Goal: Task Accomplishment & Management: Manage account settings

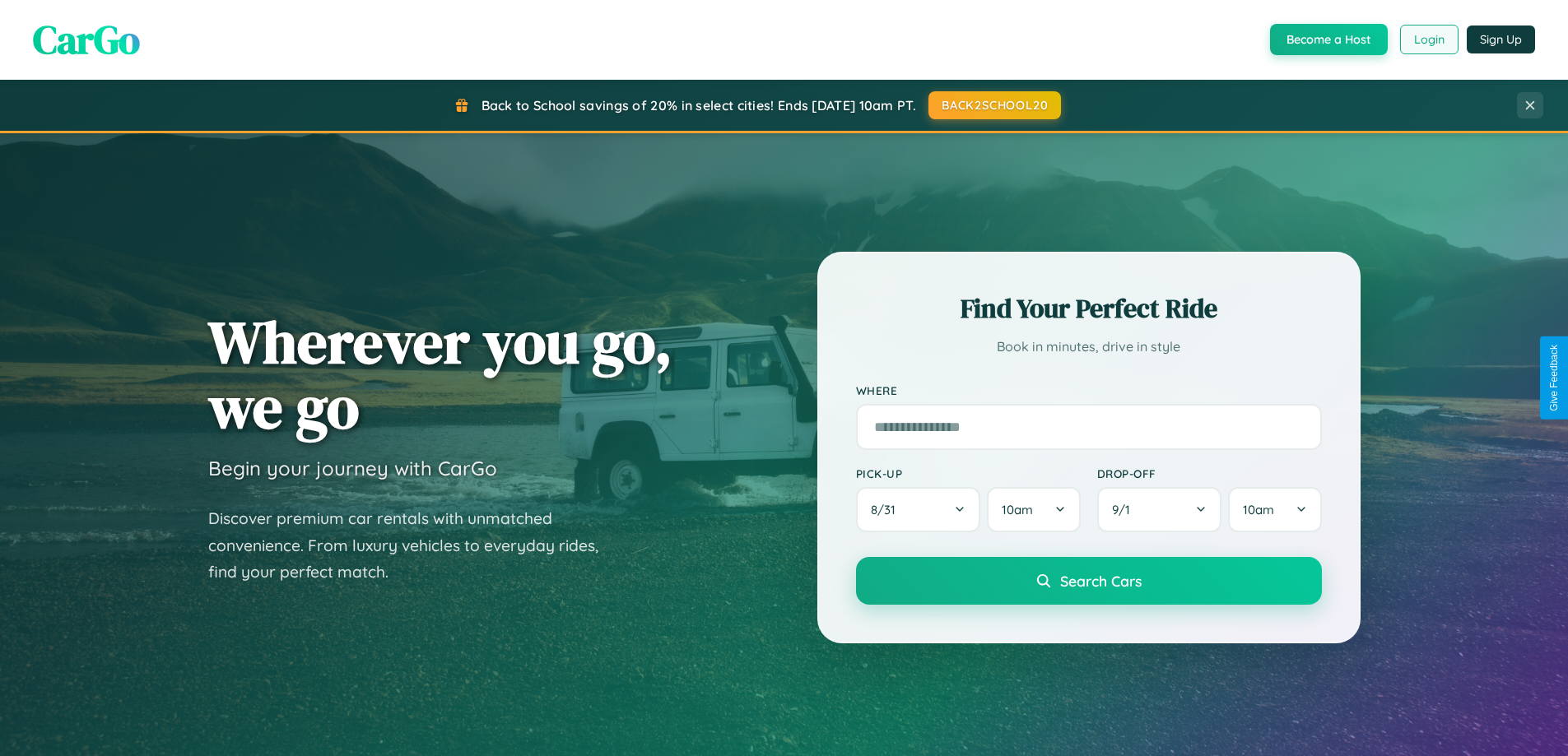
click at [1428, 39] on button "Login" at bounding box center [1428, 39] width 58 height 29
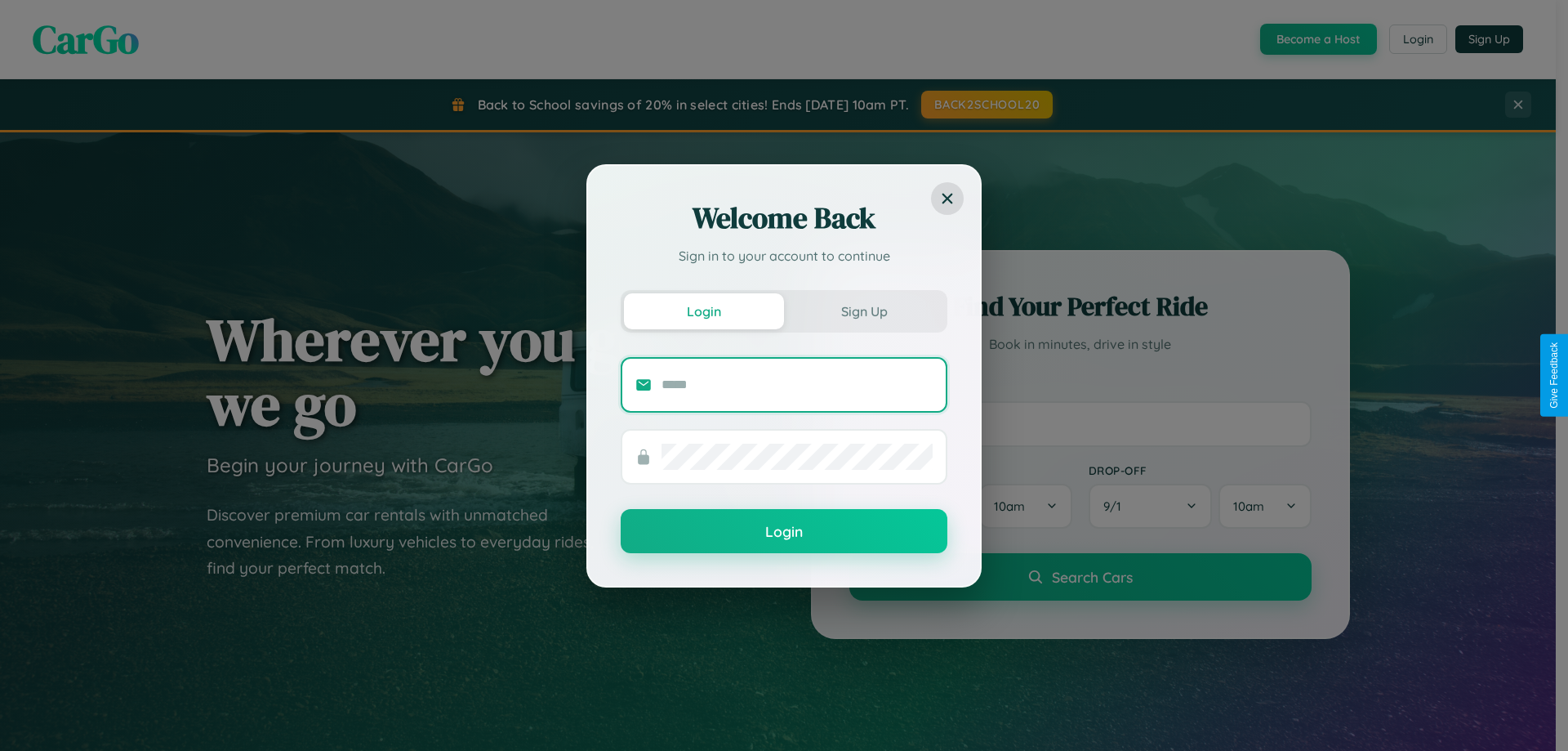
click at [798, 384] on input "text" at bounding box center [797, 384] width 271 height 26
type input "**********"
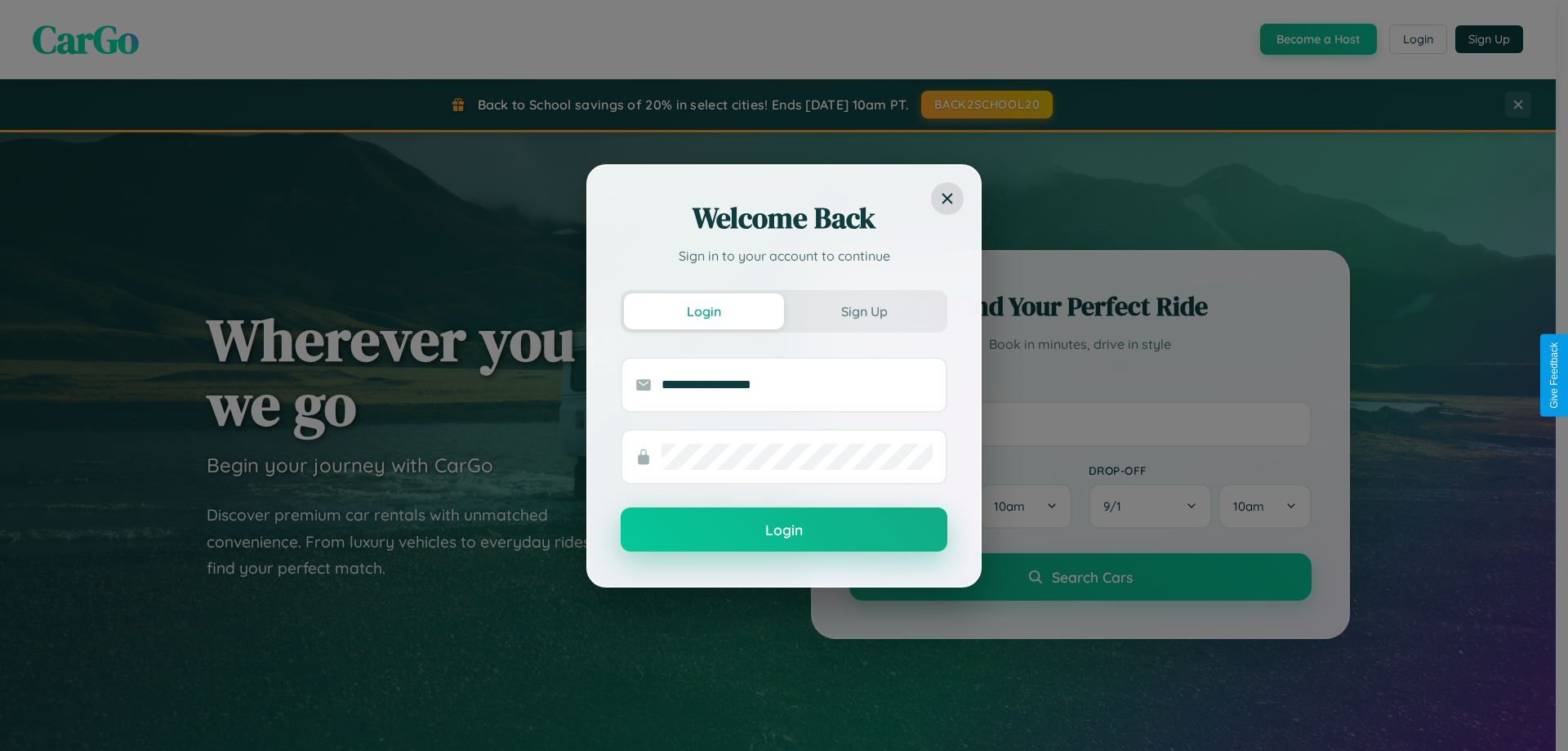
click at [784, 530] on button "Login" at bounding box center [784, 529] width 327 height 44
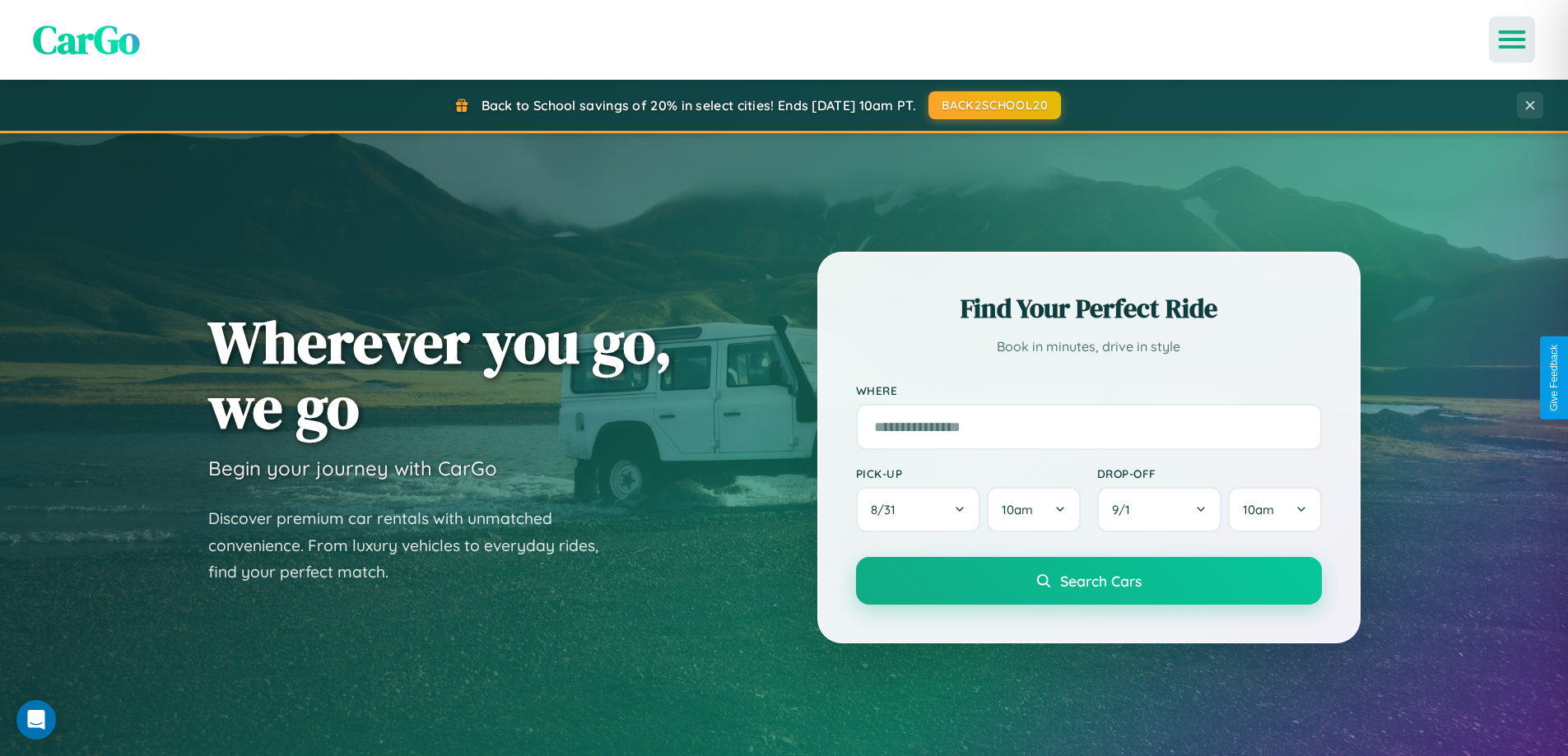
click at [1512, 39] on icon "Open menu" at bounding box center [1512, 39] width 24 height 15
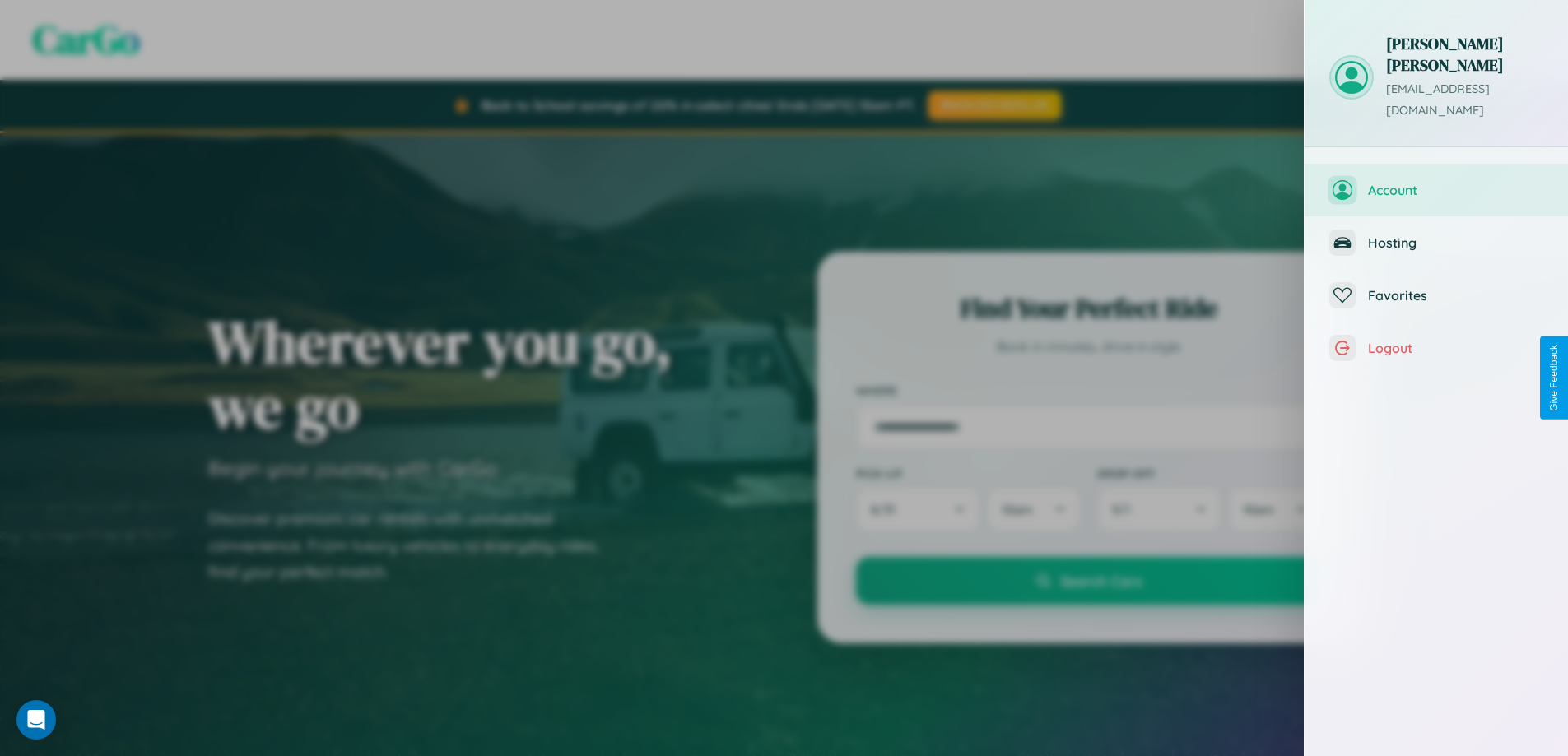
click at [1436, 182] on span "Account" at bounding box center [1455, 189] width 175 height 17
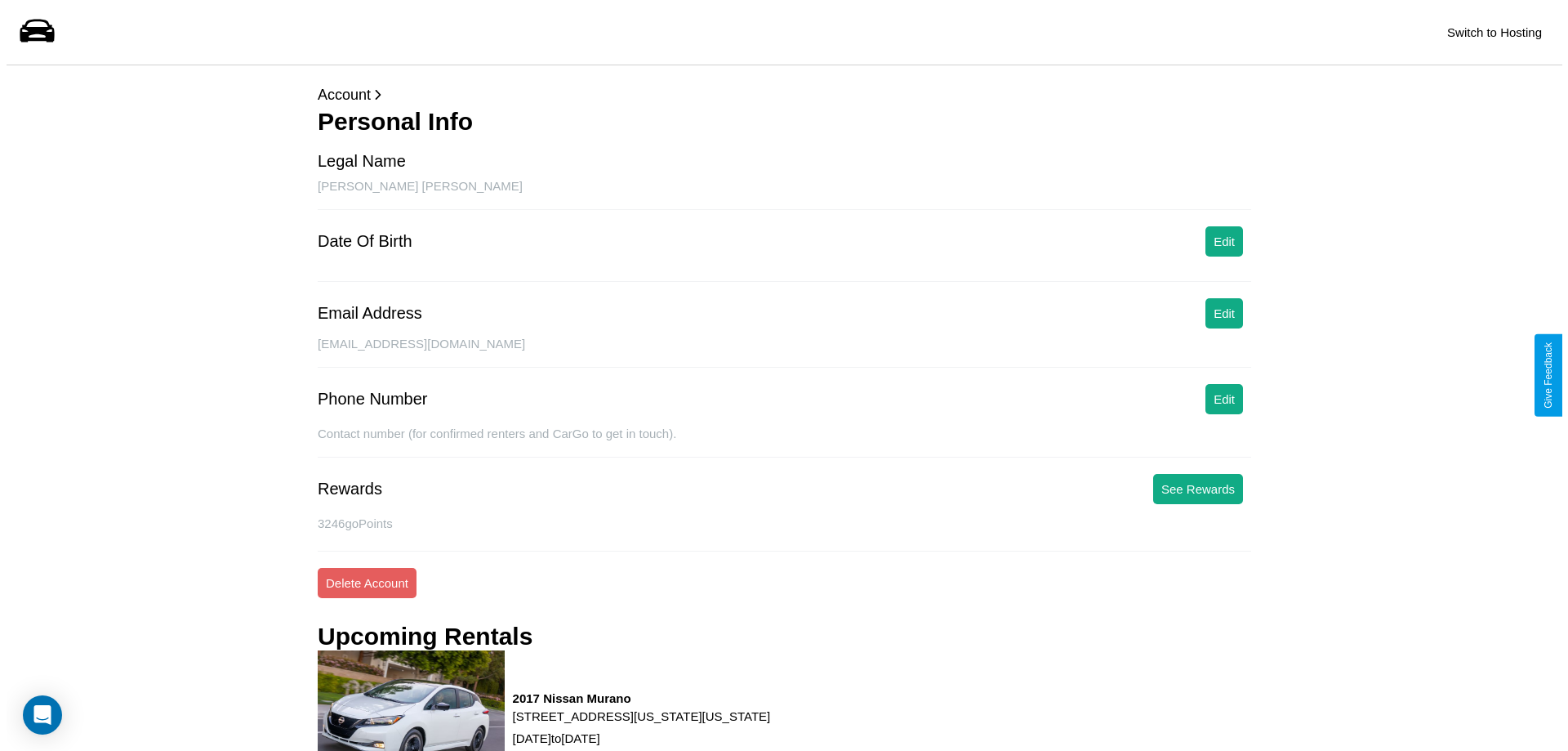
scroll to position [208, 0]
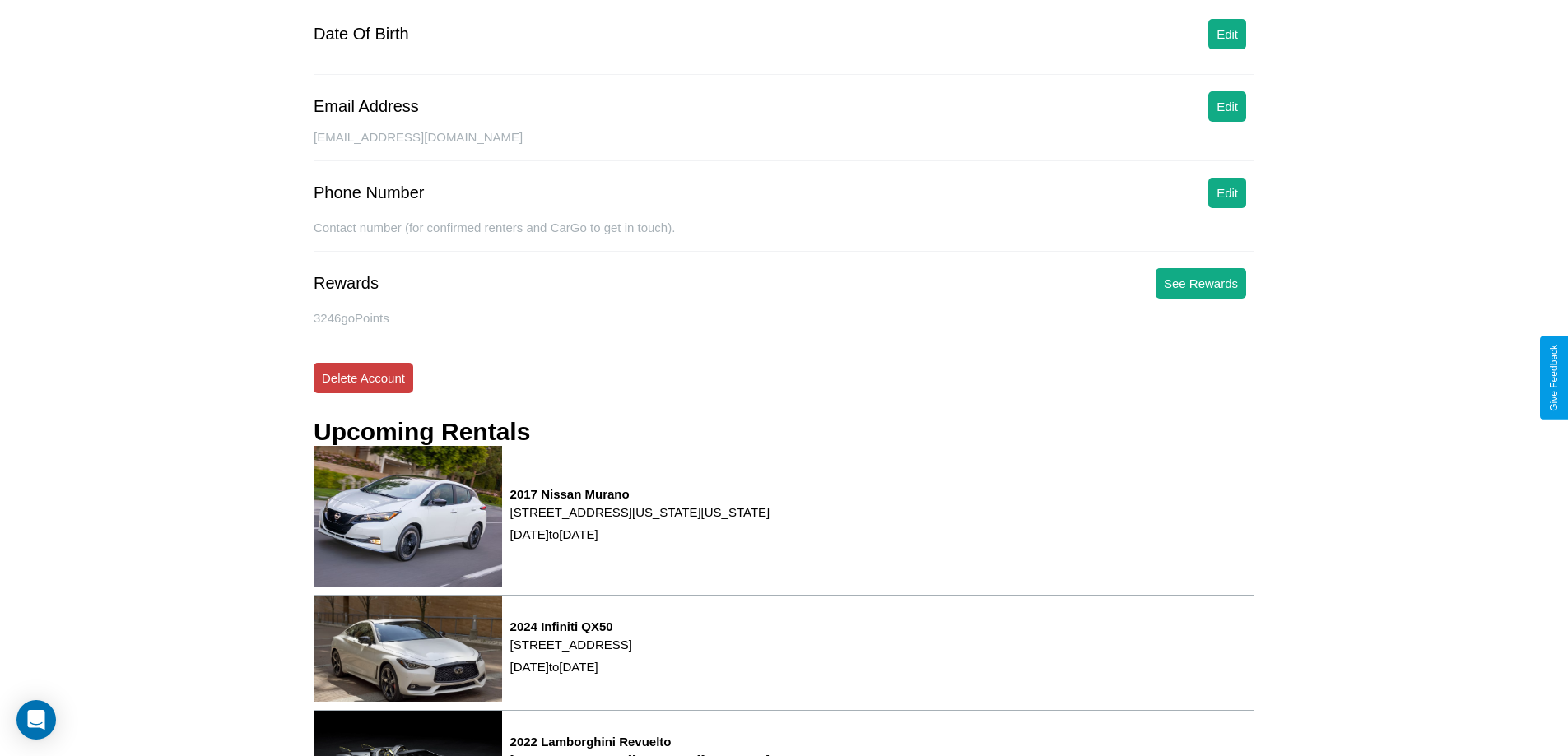
click at [363, 377] on button "Delete Account" at bounding box center [363, 377] width 99 height 30
